Goal: Check status: Check status

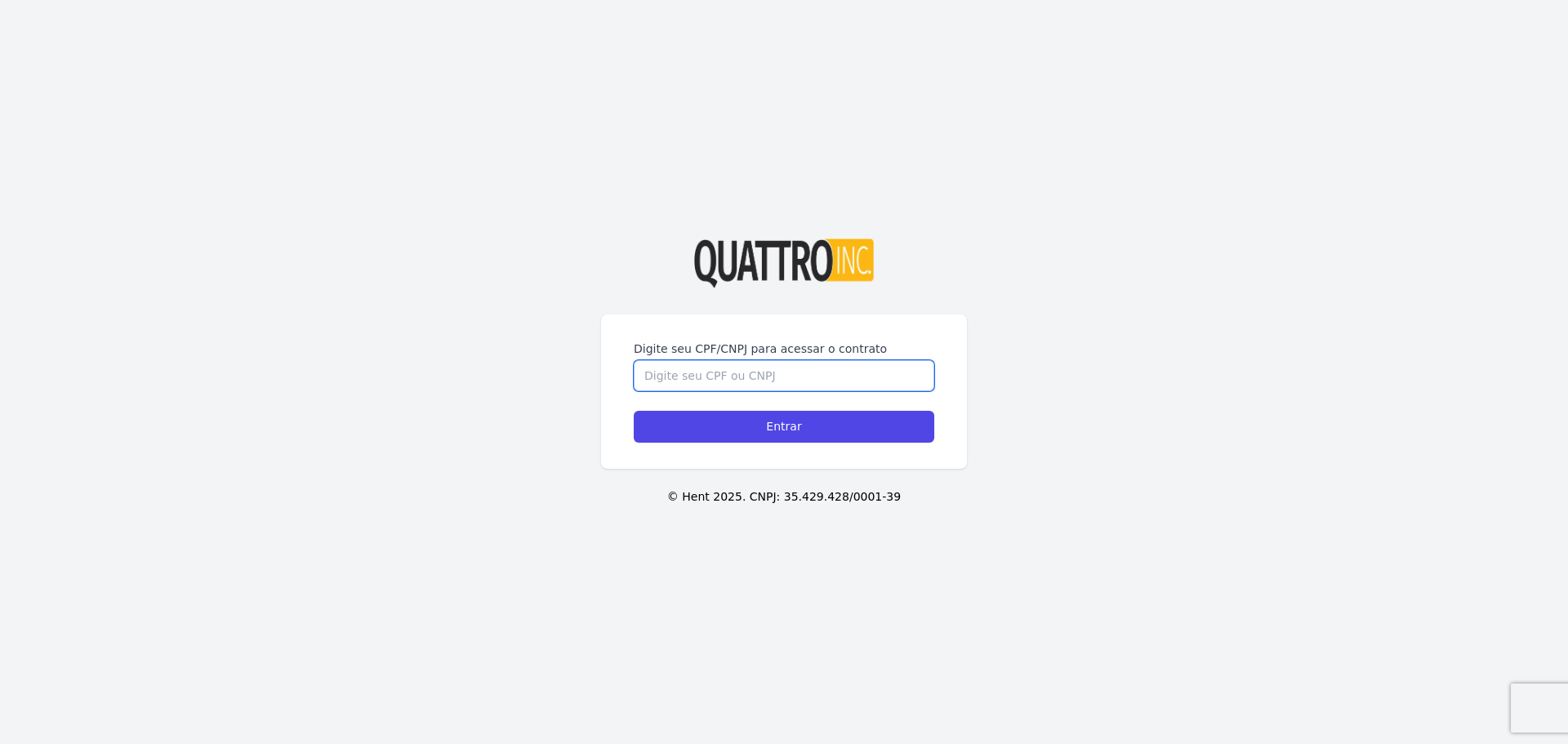
click at [850, 369] on input "Digite seu CPF/CNPJ para acessar o contrato" at bounding box center [784, 375] width 300 height 31
type input "52765065829"
click at [634, 411] on input "Entrar" at bounding box center [784, 427] width 300 height 32
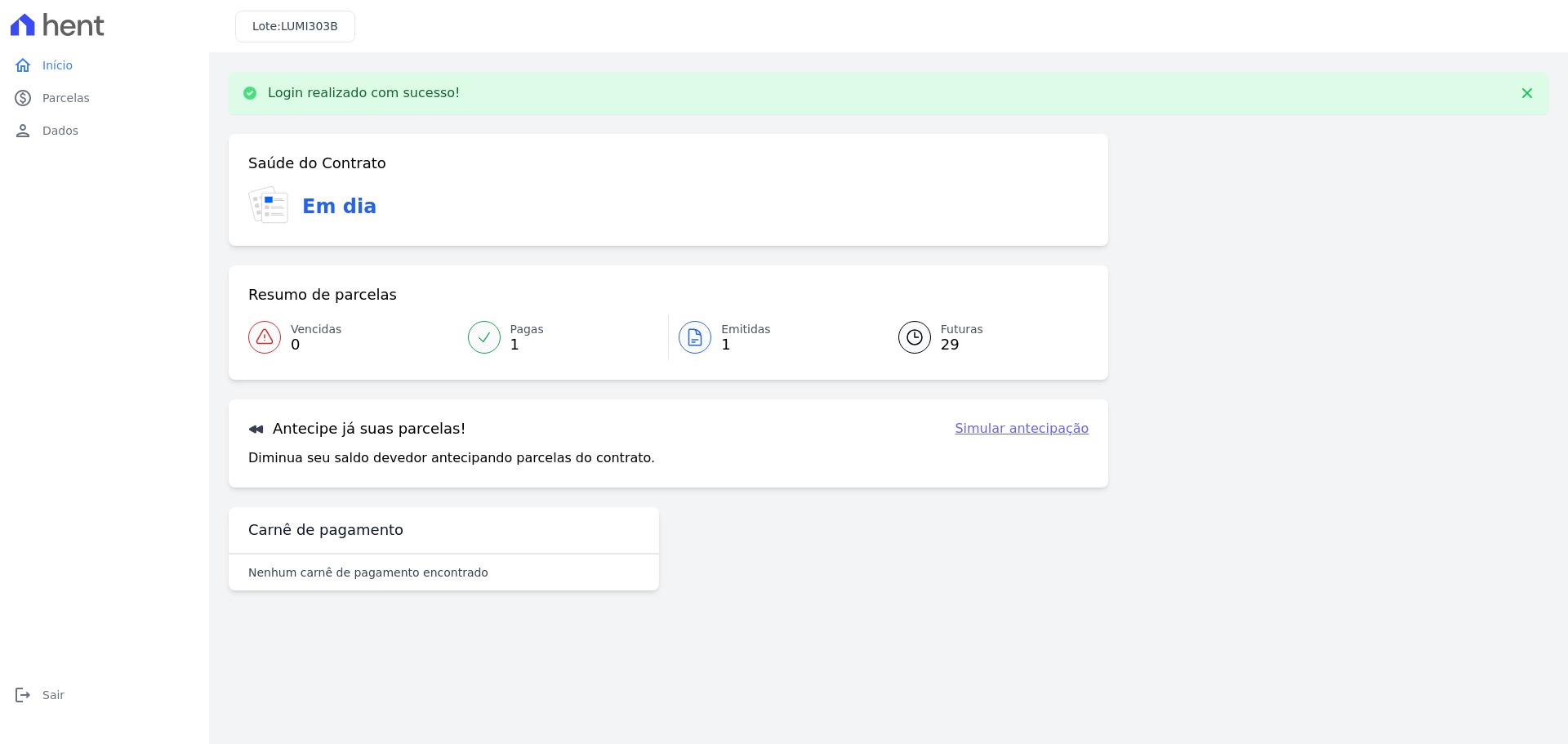
click at [717, 333] on link "Emitidas 1" at bounding box center [774, 337] width 210 height 46
